Goal: Information Seeking & Learning: Learn about a topic

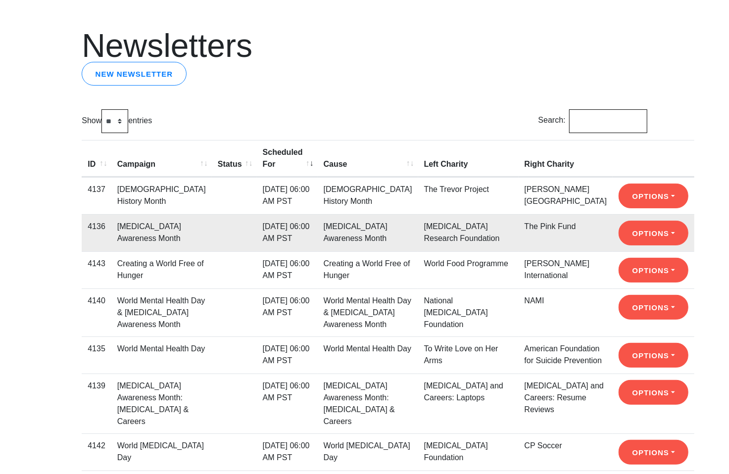
scroll to position [42, 0]
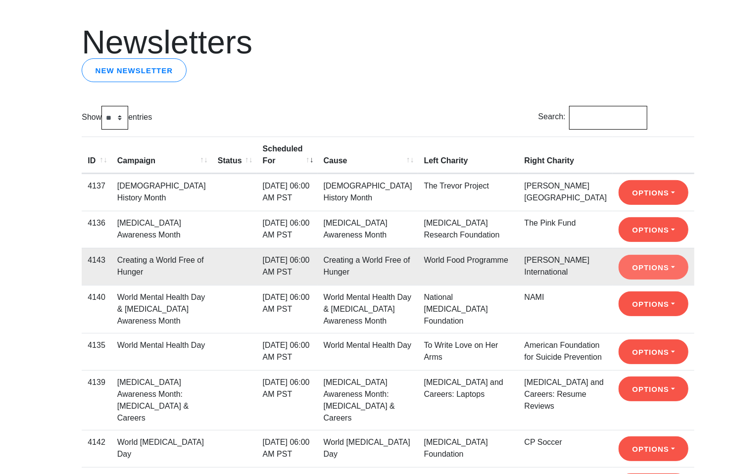
click at [618, 280] on button "Options" at bounding box center [653, 267] width 70 height 25
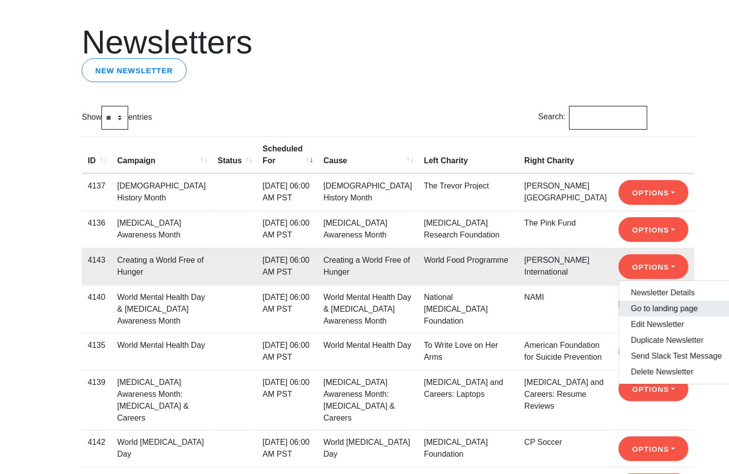
click at [619, 315] on link "Go to landing page" at bounding box center [676, 309] width 115 height 16
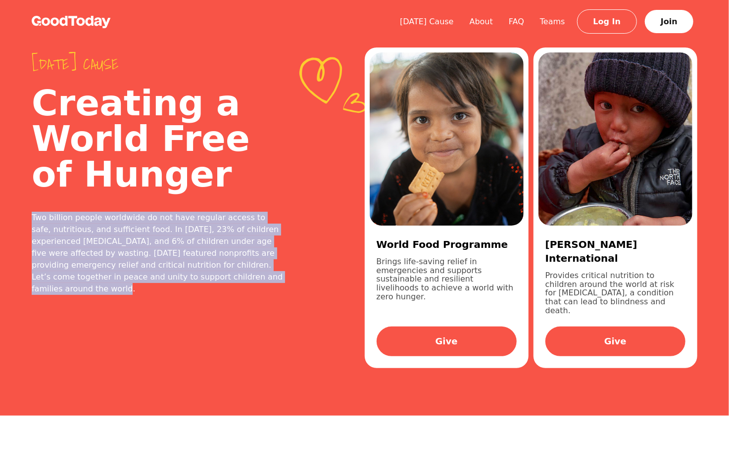
drag, startPoint x: 233, startPoint y: 286, endPoint x: 32, endPoint y: 210, distance: 214.4
click at [32, 210] on div "[DATE] cause Creating a World Free of Hunger Two billion people worldwide do no…" at bounding box center [198, 208] width 333 height 352
copy div "Two billion people worldwide do not have regular access to safe, nutritious, an…"
